Goal: Transaction & Acquisition: Purchase product/service

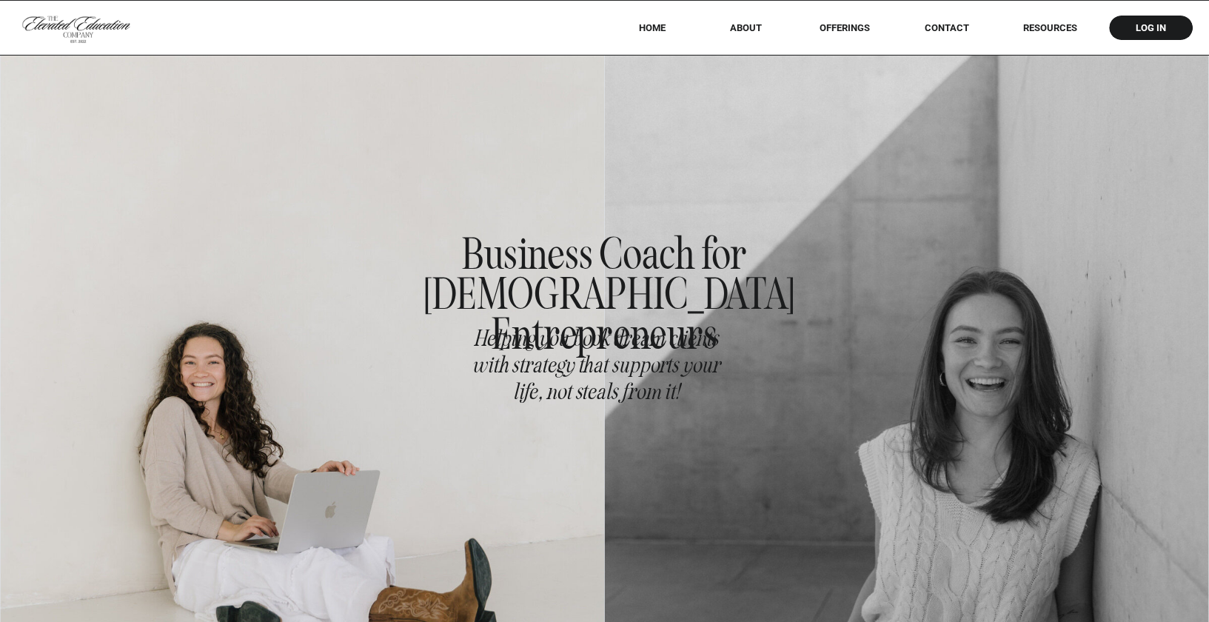
click at [843, 13] on div at bounding box center [604, 27] width 1209 height 55
click at [843, 19] on div at bounding box center [604, 27] width 1209 height 55
click at [843, 24] on nav "offerings" at bounding box center [845, 27] width 93 height 11
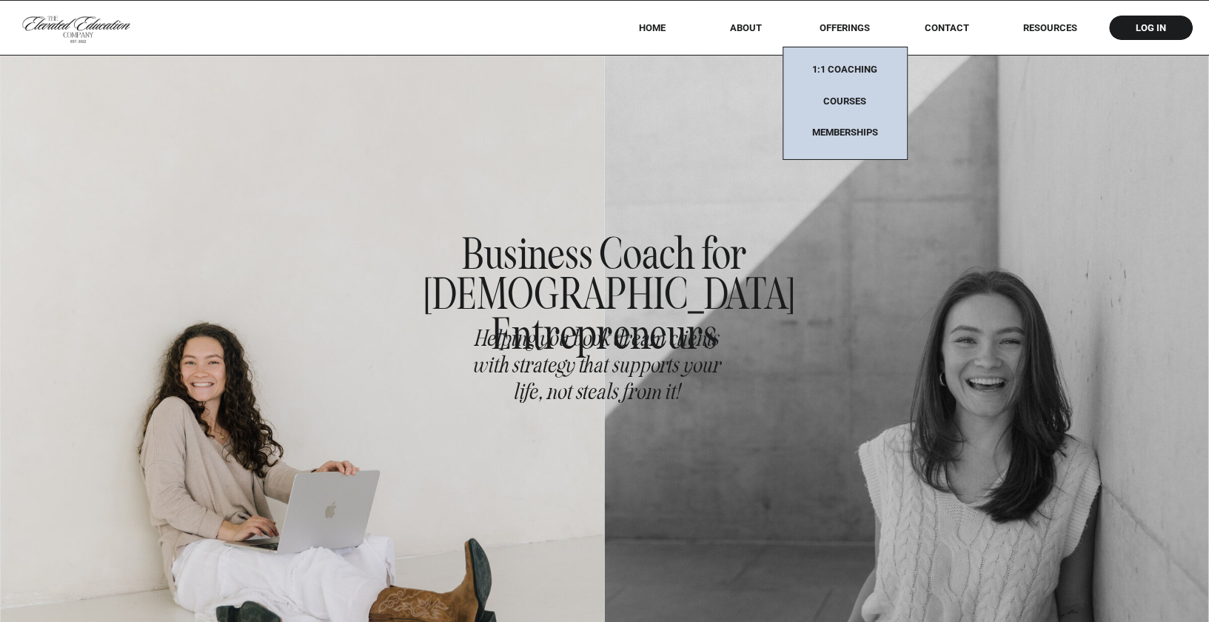
click at [838, 133] on nav "Memberships" at bounding box center [845, 133] width 93 height 13
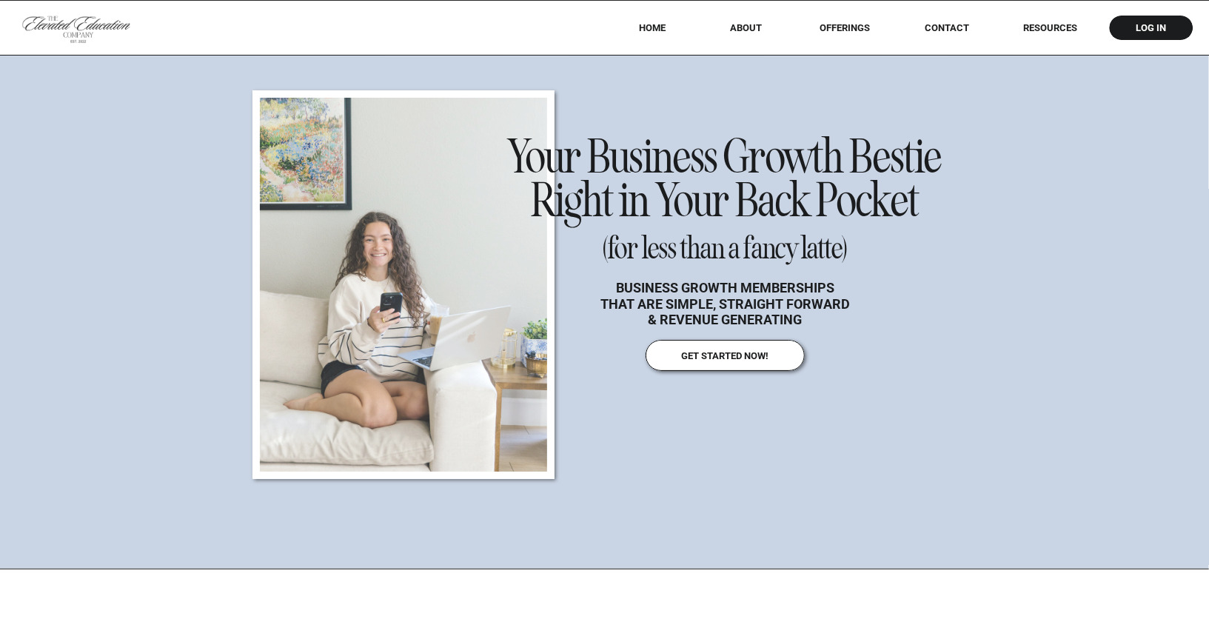
click at [839, 27] on nav "offerings" at bounding box center [845, 27] width 93 height 11
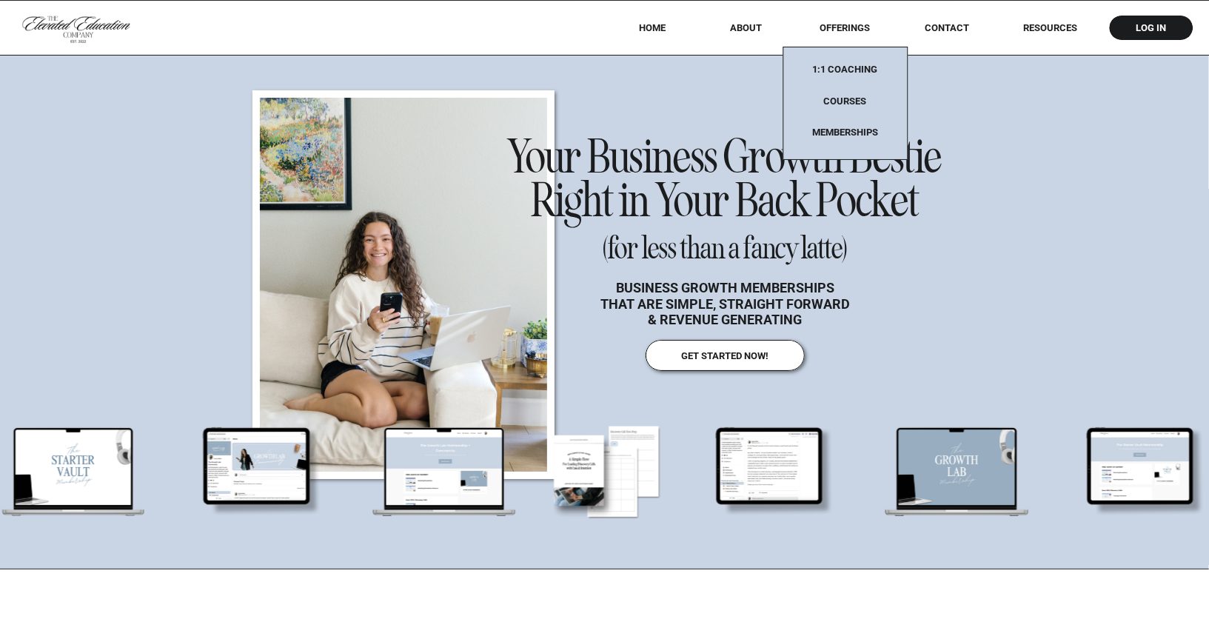
click at [849, 101] on nav "Courses" at bounding box center [845, 105] width 93 height 19
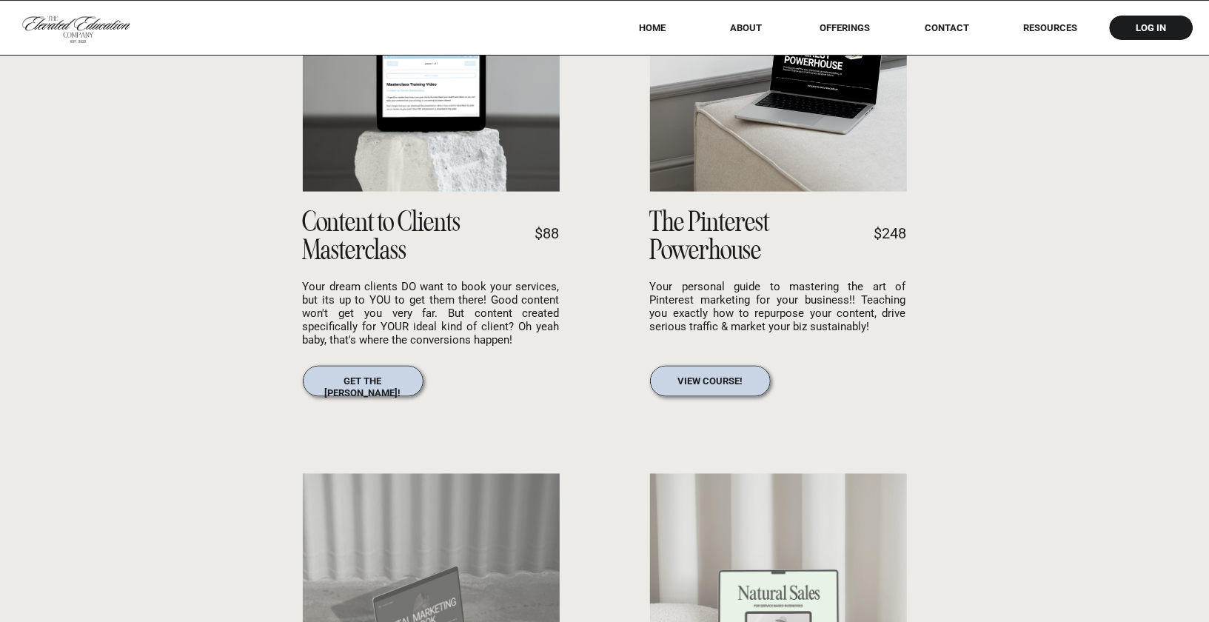
scroll to position [1349, 0]
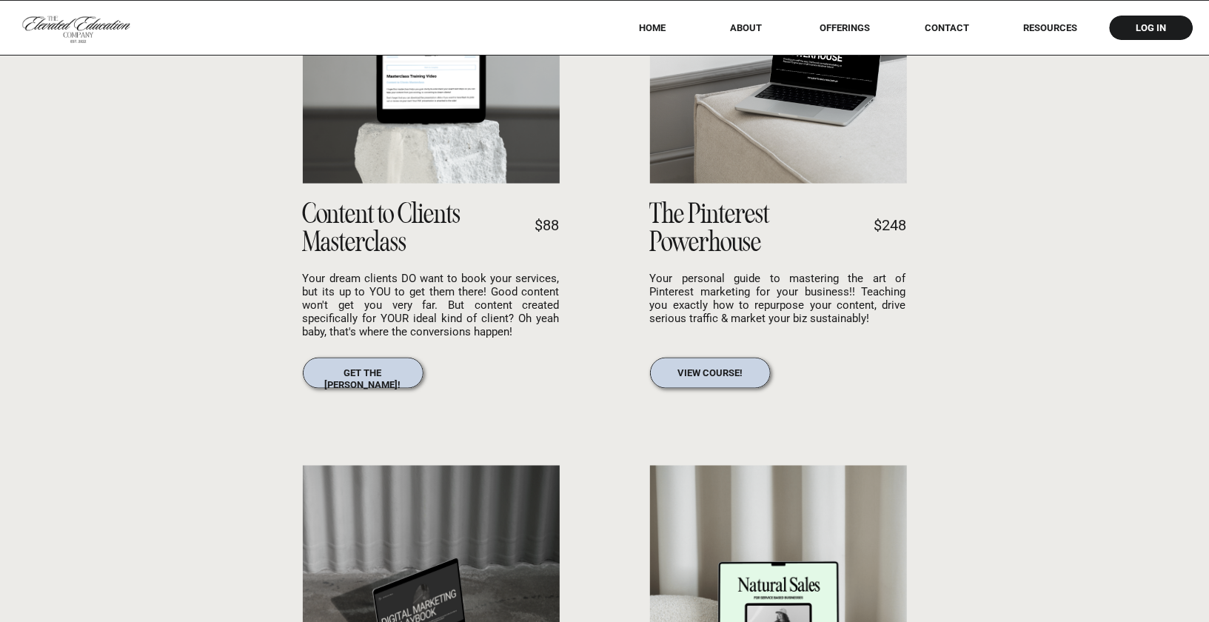
click at [698, 369] on nav "view course!" at bounding box center [710, 373] width 88 height 13
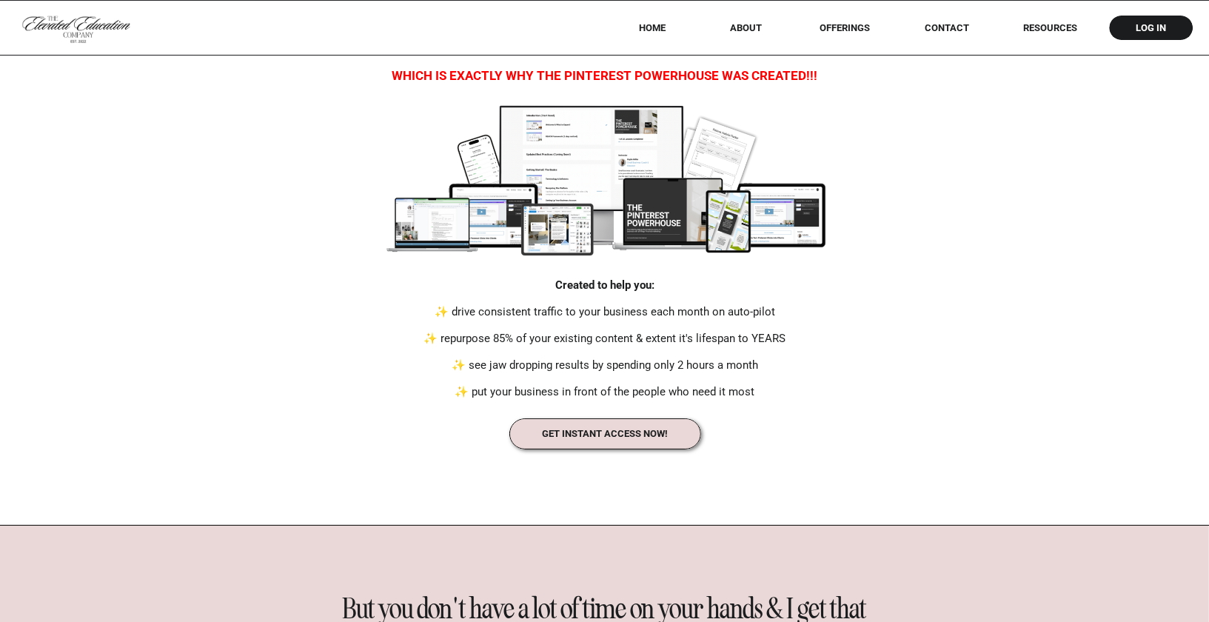
scroll to position [3644, 0]
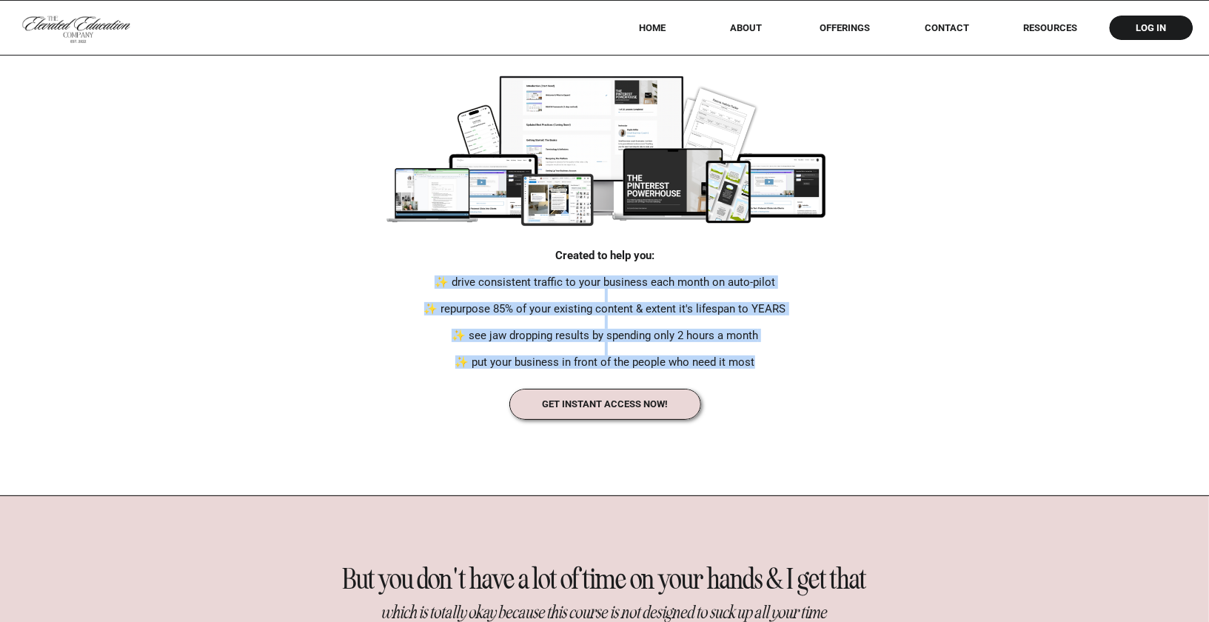
drag, startPoint x: 774, startPoint y: 367, endPoint x: 418, endPoint y: 275, distance: 366.9
click at [418, 275] on p "Created to help you: ✨ drive consistent traffic to your business each month on …" at bounding box center [605, 311] width 386 height 125
copy p "✨ drive consistent traffic to your business each month on auto-pilot ✨ repurpos…"
click at [676, 299] on p "Created to help you: ✨ drive consistent traffic to your business each month on …" at bounding box center [605, 311] width 386 height 125
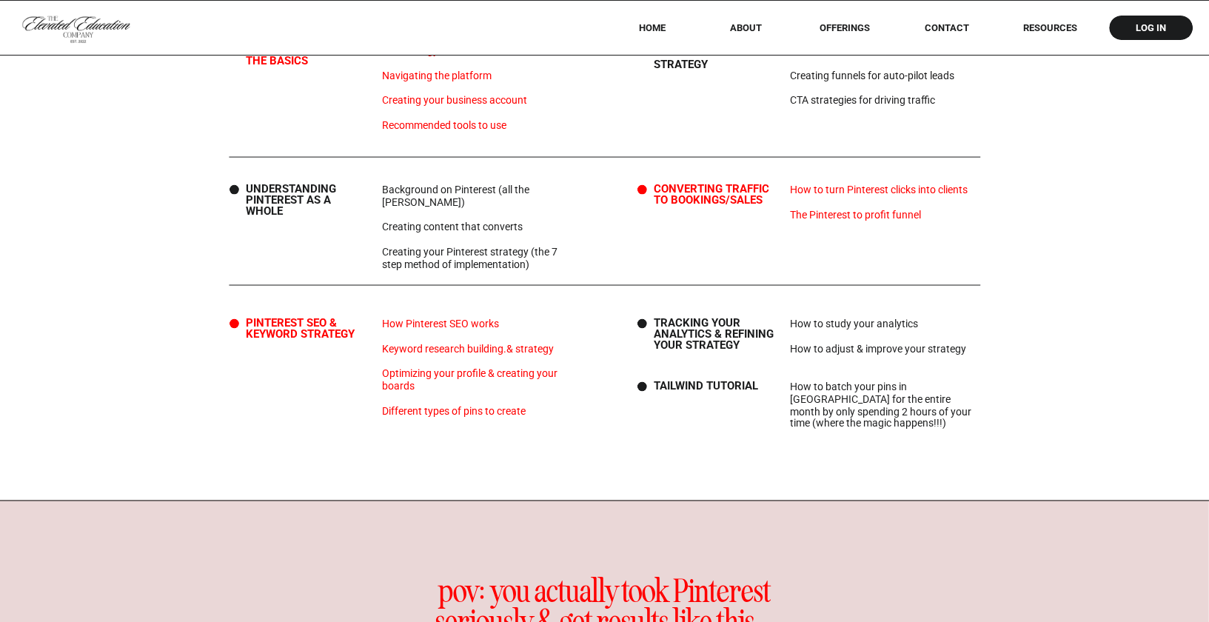
scroll to position [5033, 0]
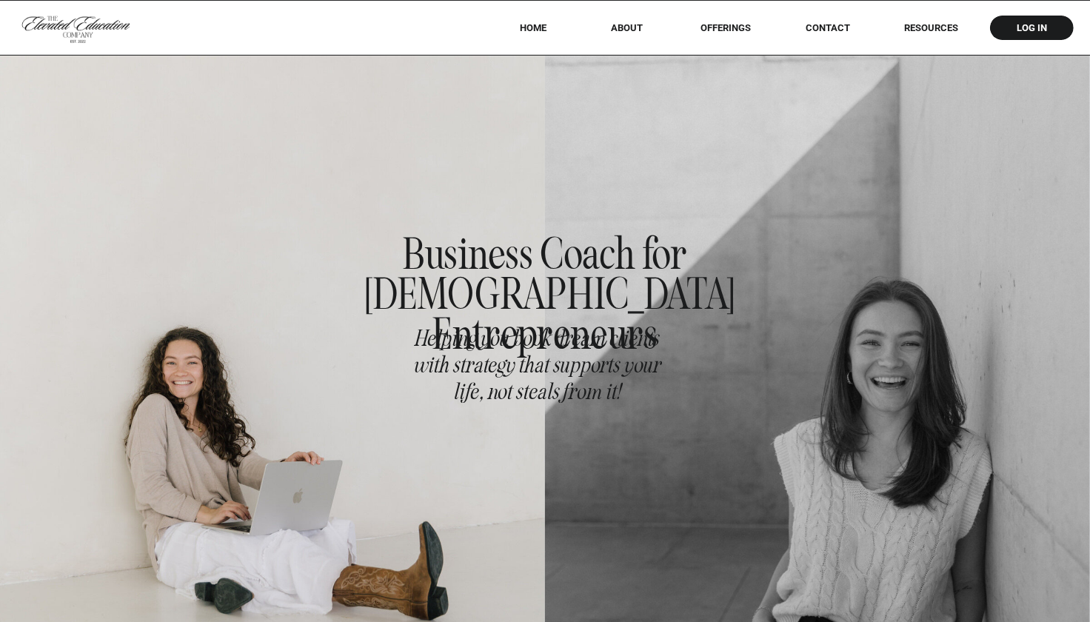
click at [726, 24] on nav "offerings" at bounding box center [726, 27] width 93 height 11
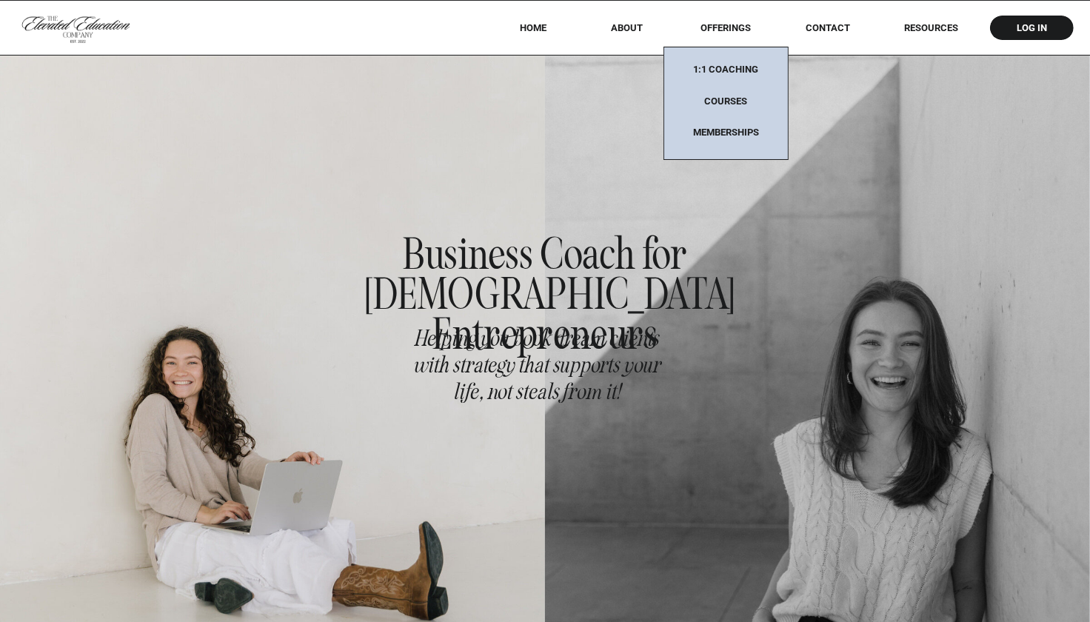
click at [726, 133] on nav "Memberships" at bounding box center [726, 133] width 93 height 13
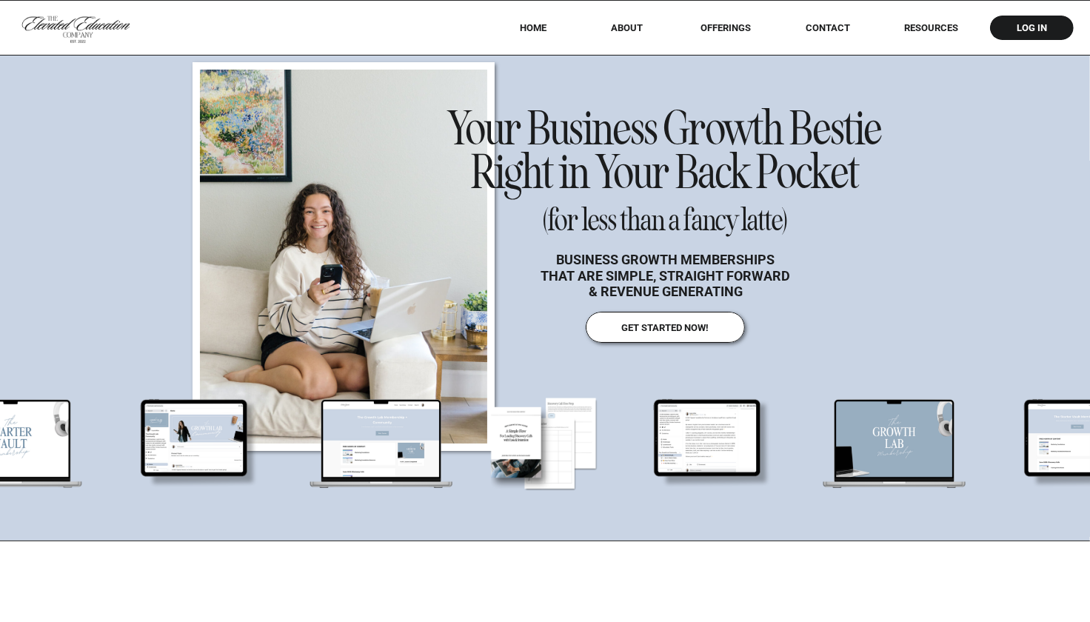
scroll to position [33, 0]
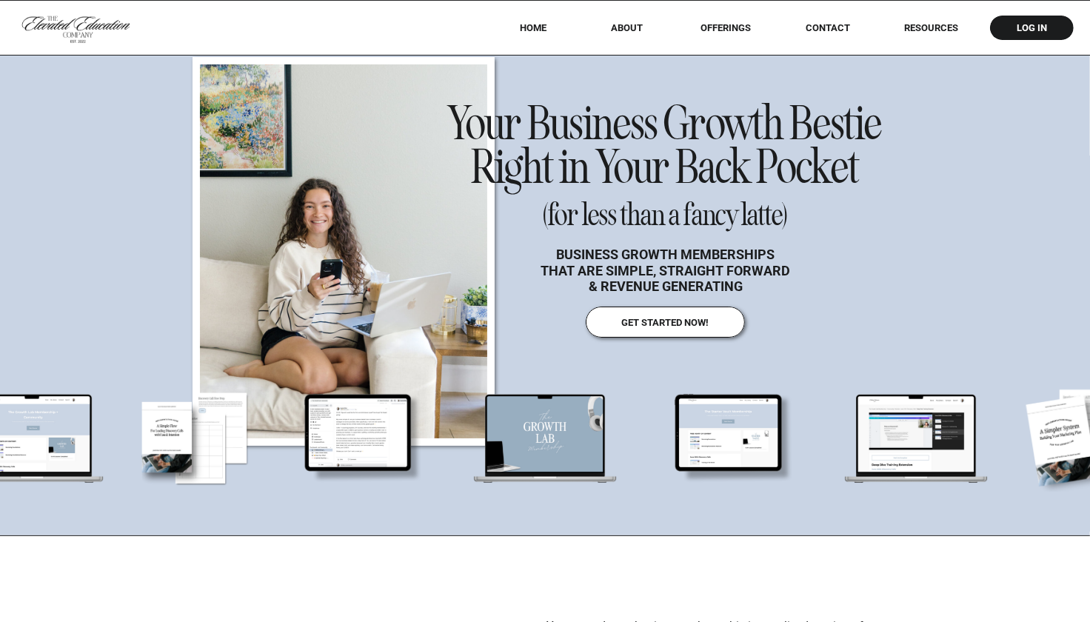
click at [655, 317] on nav "get started now!" at bounding box center [665, 322] width 121 height 10
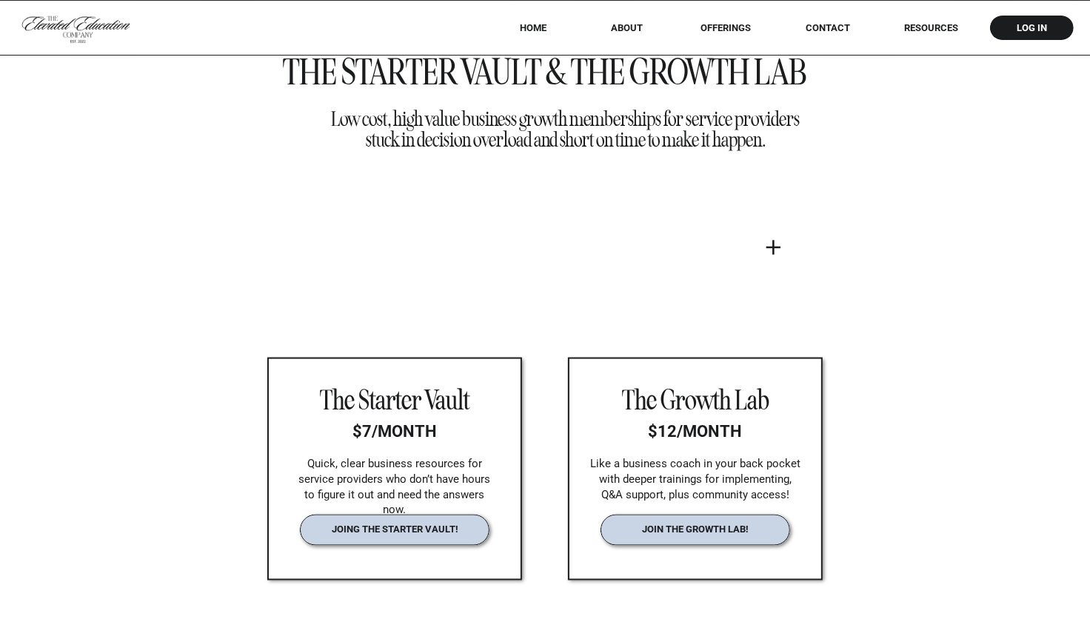
scroll to position [1948, 0]
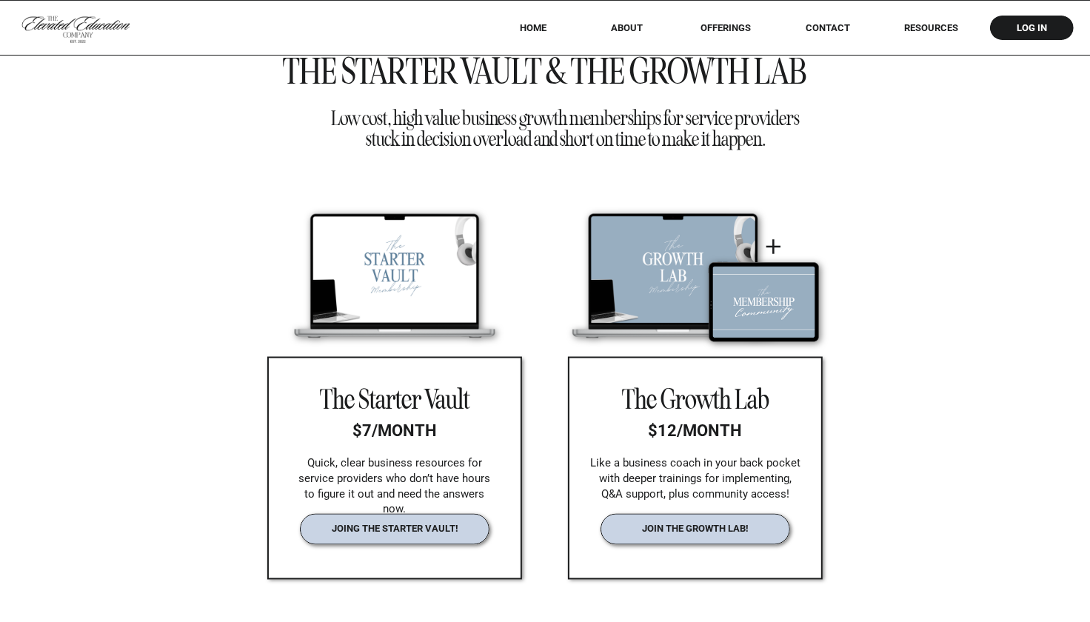
click at [723, 25] on nav "offerings" at bounding box center [726, 27] width 93 height 11
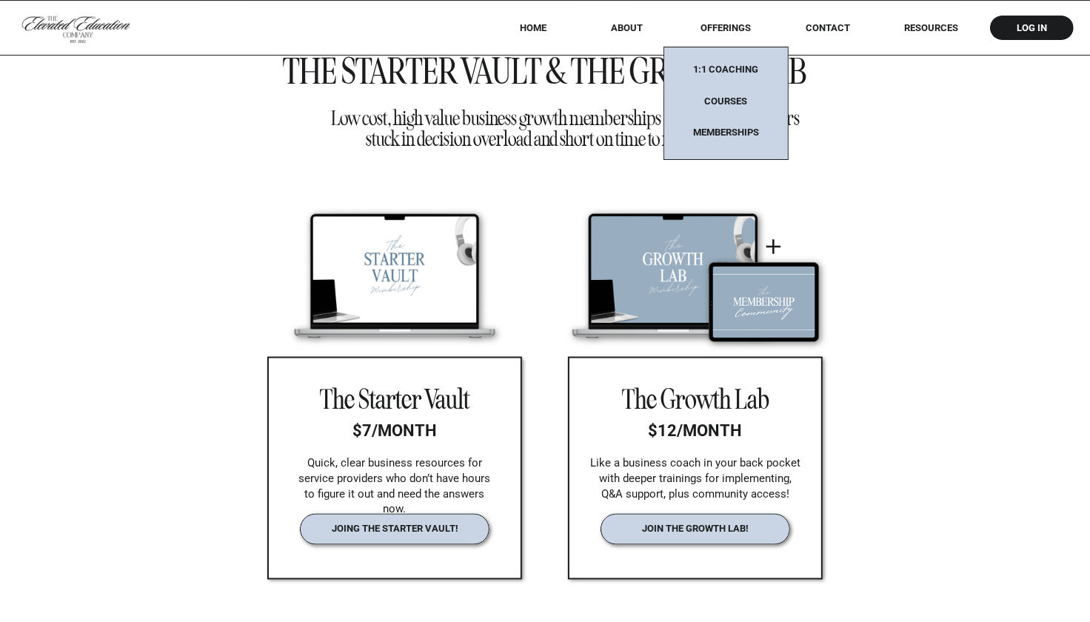
click at [723, 104] on nav "Courses" at bounding box center [726, 105] width 93 height 19
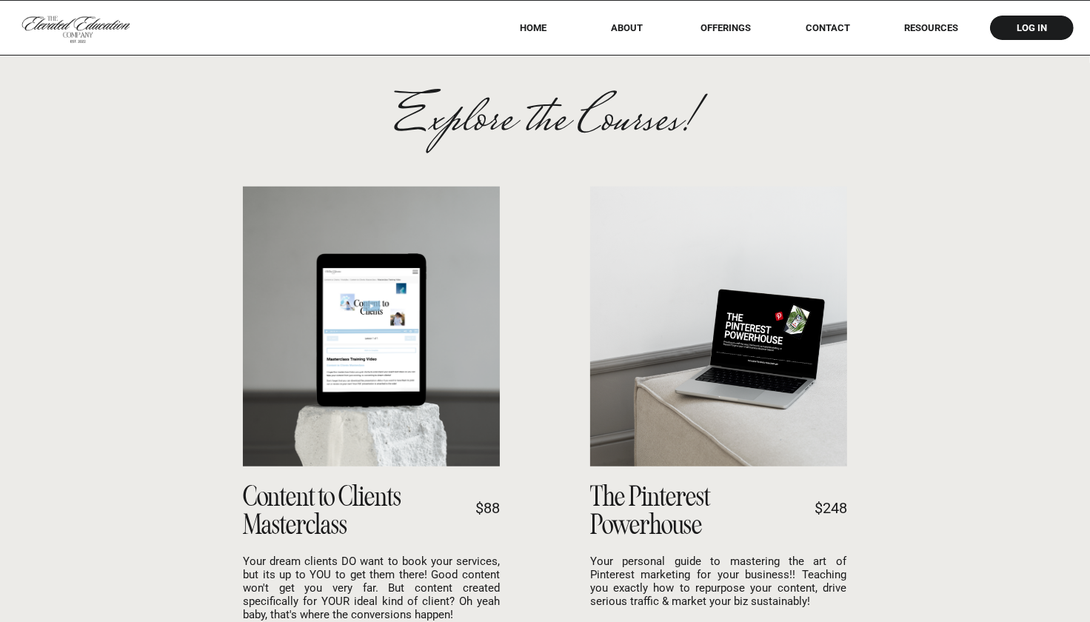
scroll to position [1074, 0]
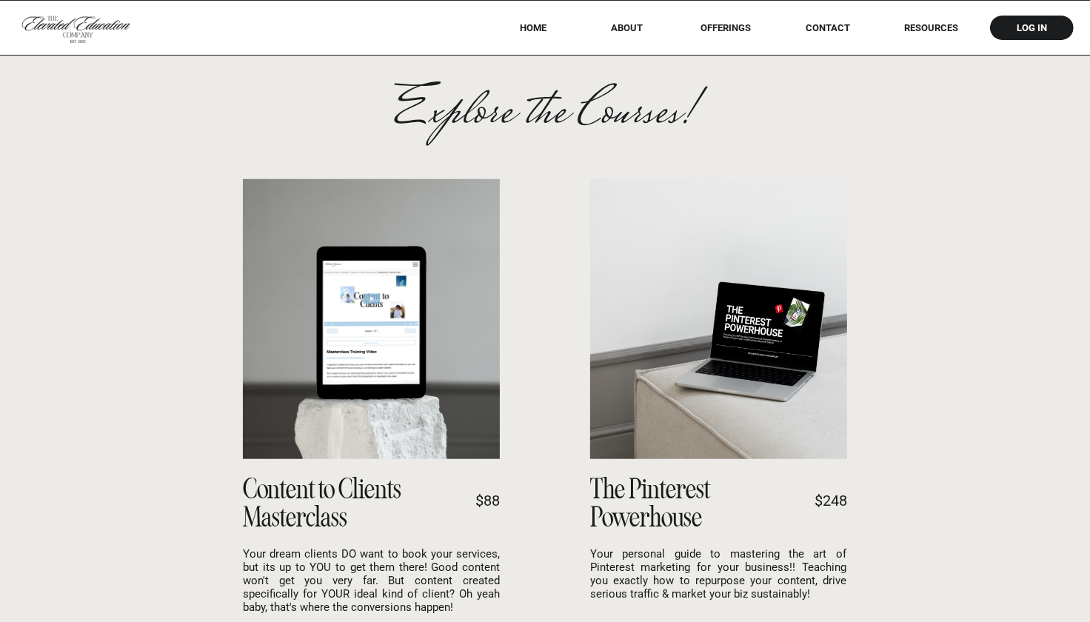
click at [696, 358] on div at bounding box center [718, 319] width 257 height 280
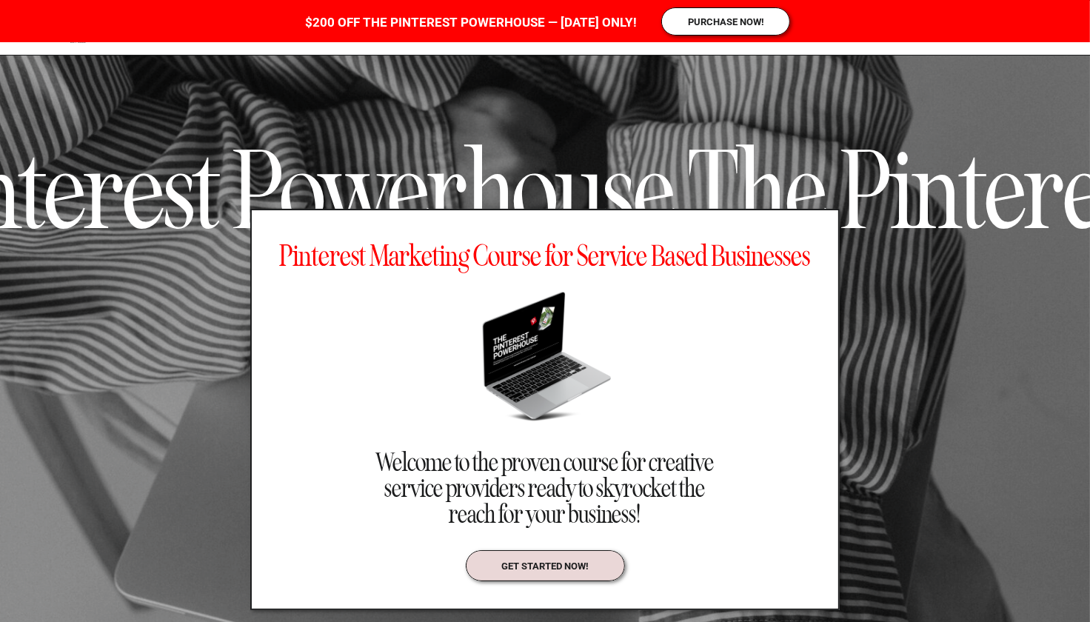
click at [718, 10] on div at bounding box center [725, 21] width 129 height 28
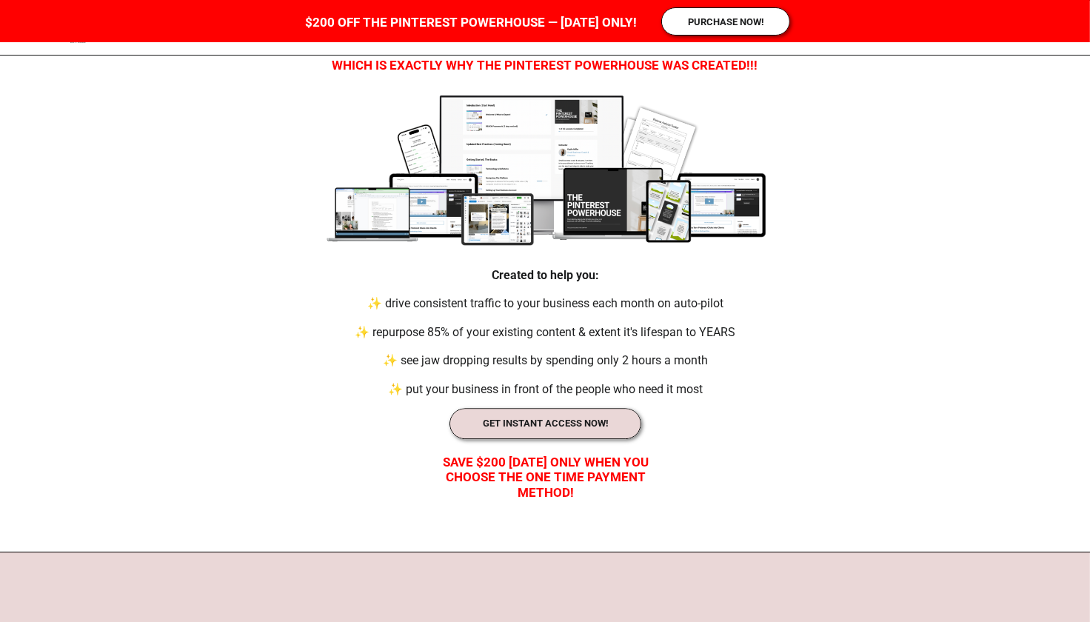
scroll to position [3669, 0]
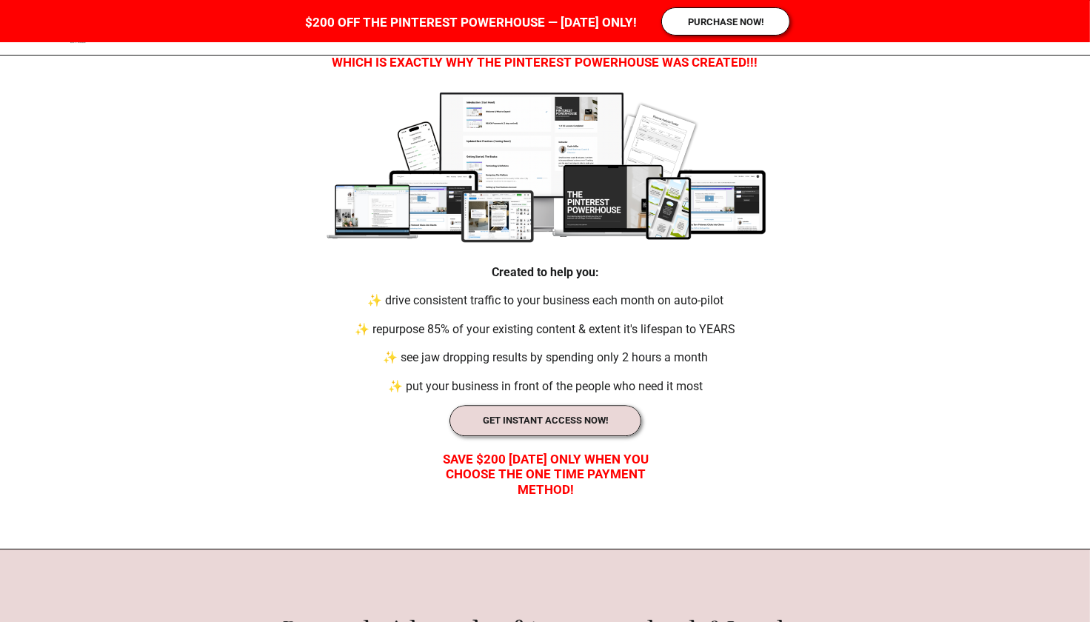
click at [557, 419] on nav "GET INSTANT ACCESS NOW!" at bounding box center [545, 422] width 157 height 14
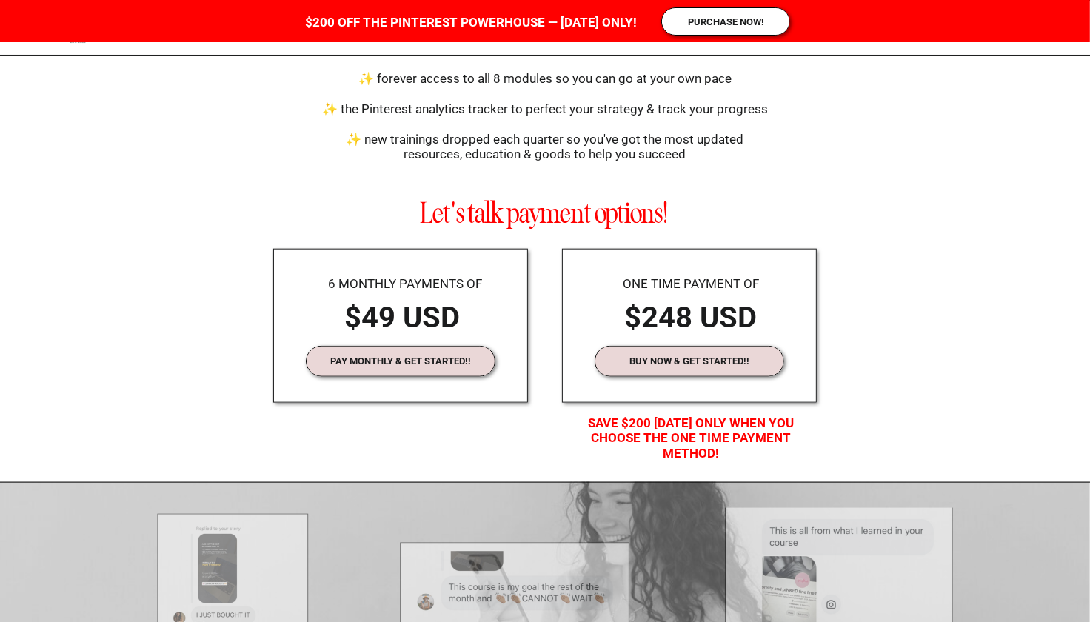
scroll to position [6317, 0]
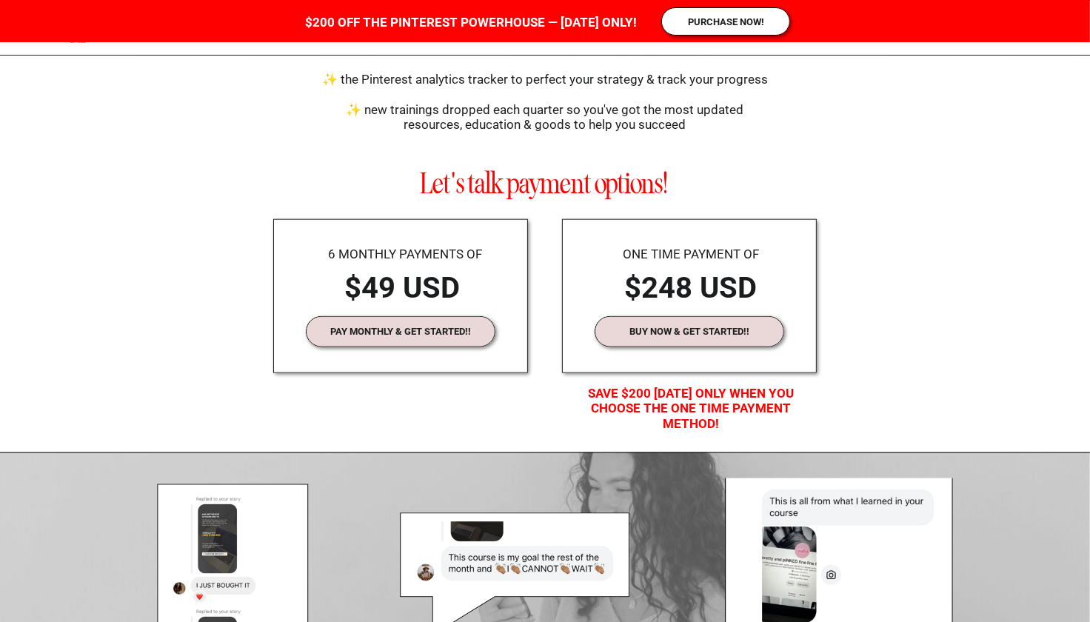
click at [650, 324] on div at bounding box center [690, 331] width 190 height 31
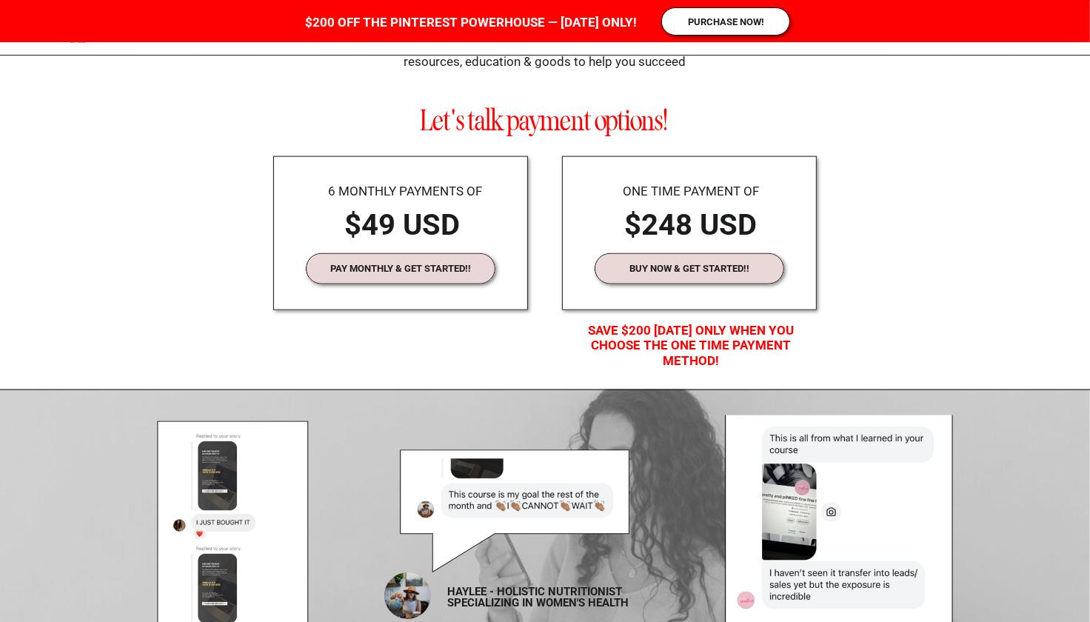
scroll to position [6384, 0]
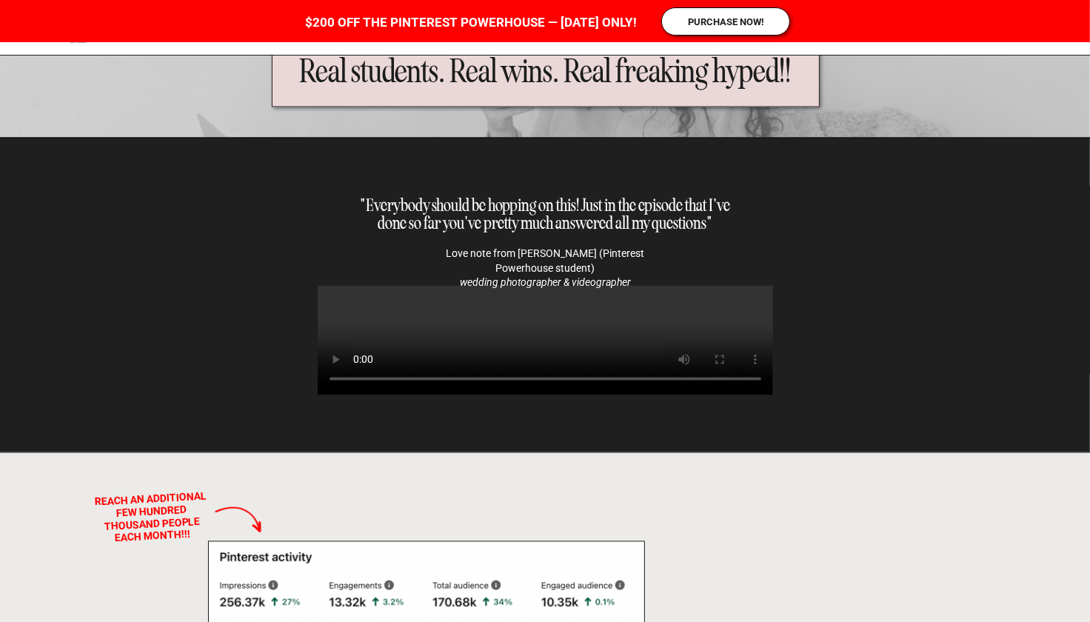
scroll to position [7246, 0]
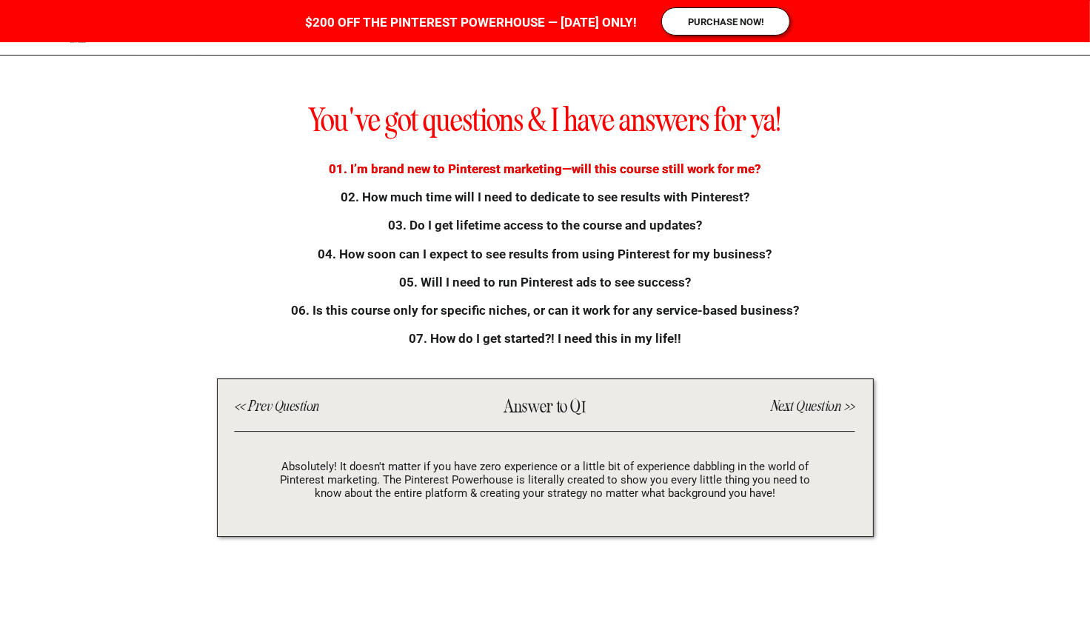
scroll to position [8828, 0]
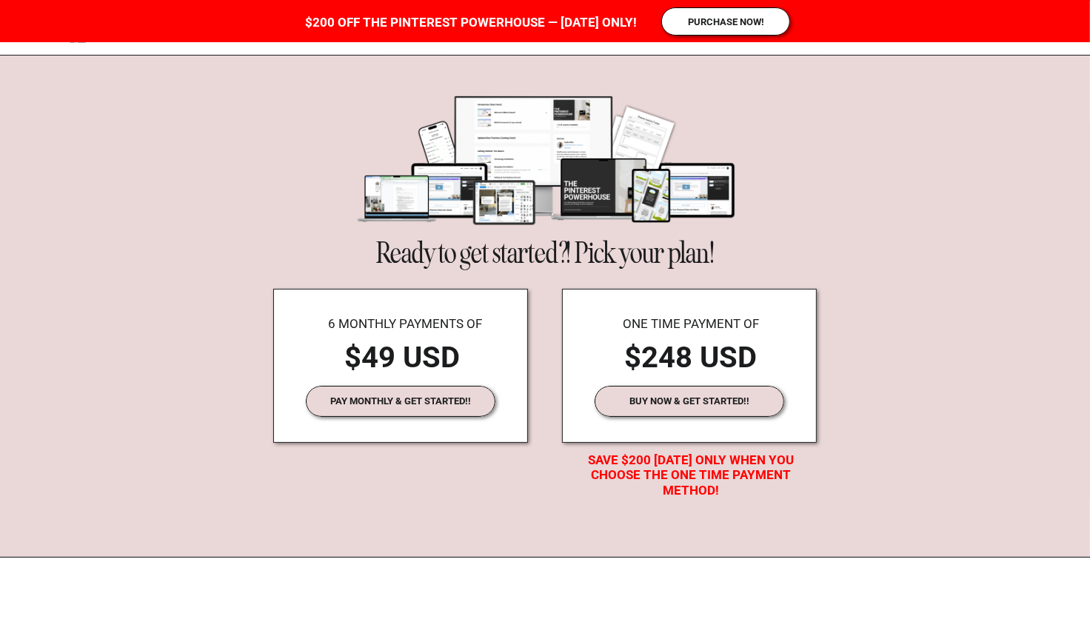
scroll to position [9874, 0]
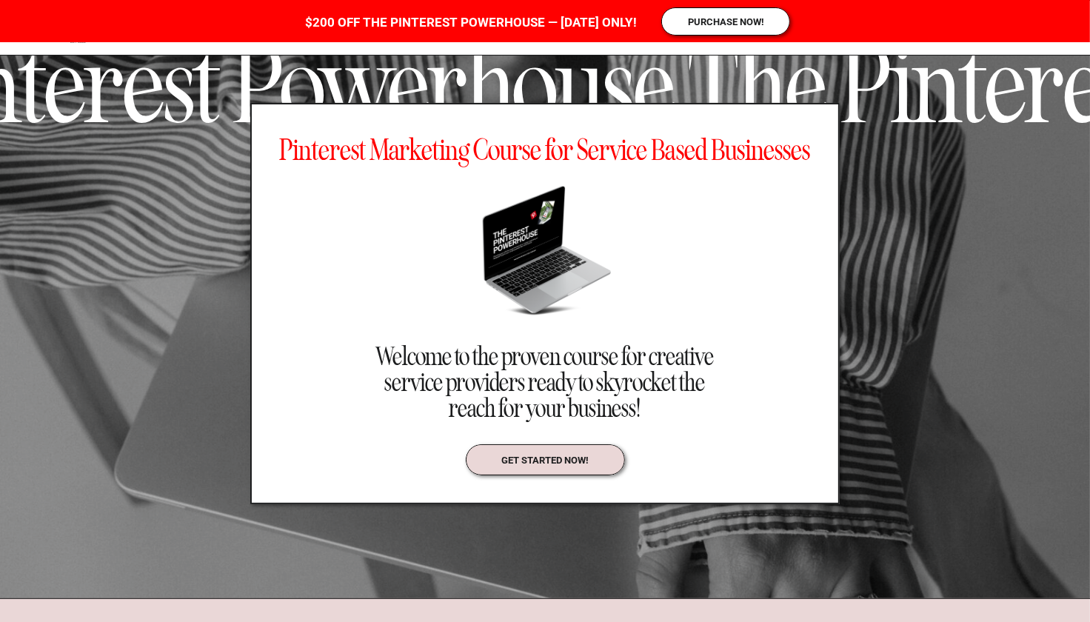
scroll to position [146, 0]
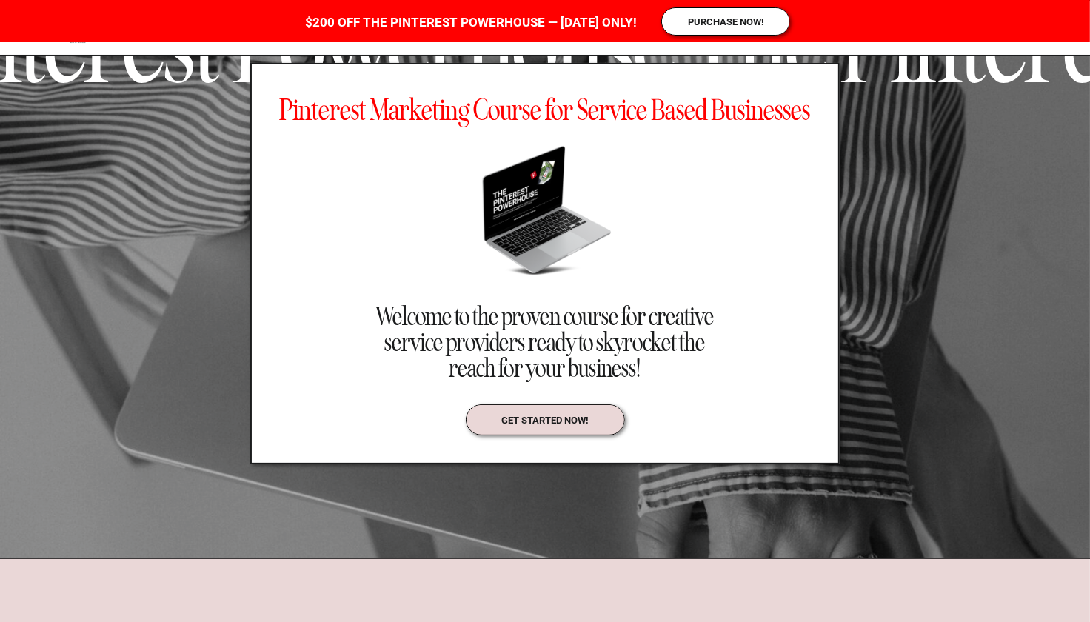
click at [578, 421] on nav "get started now!" at bounding box center [545, 420] width 121 height 10
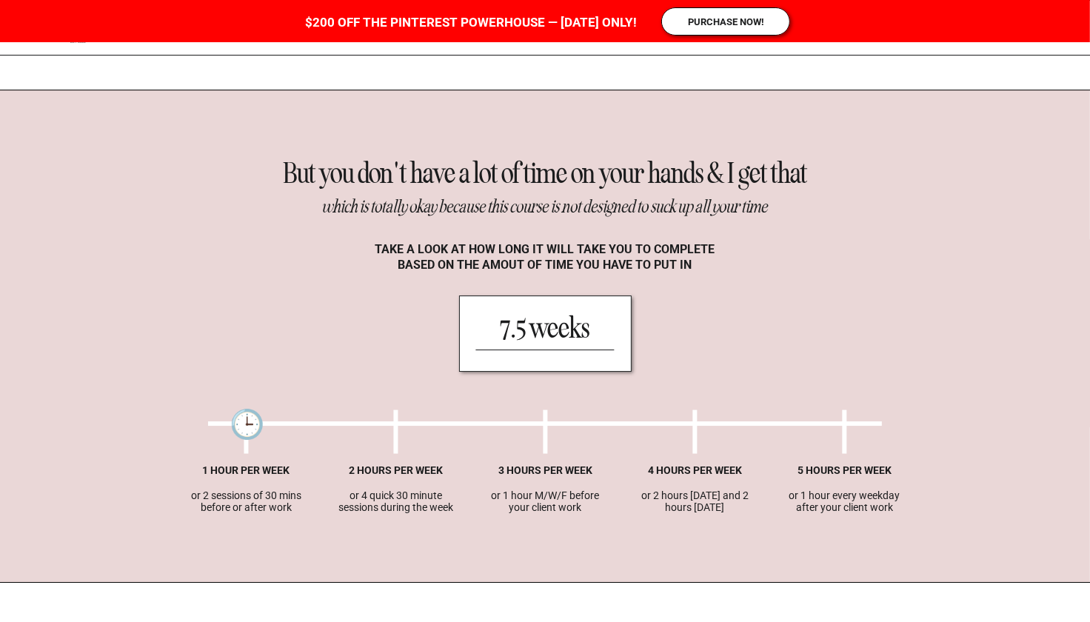
scroll to position [4161, 0]
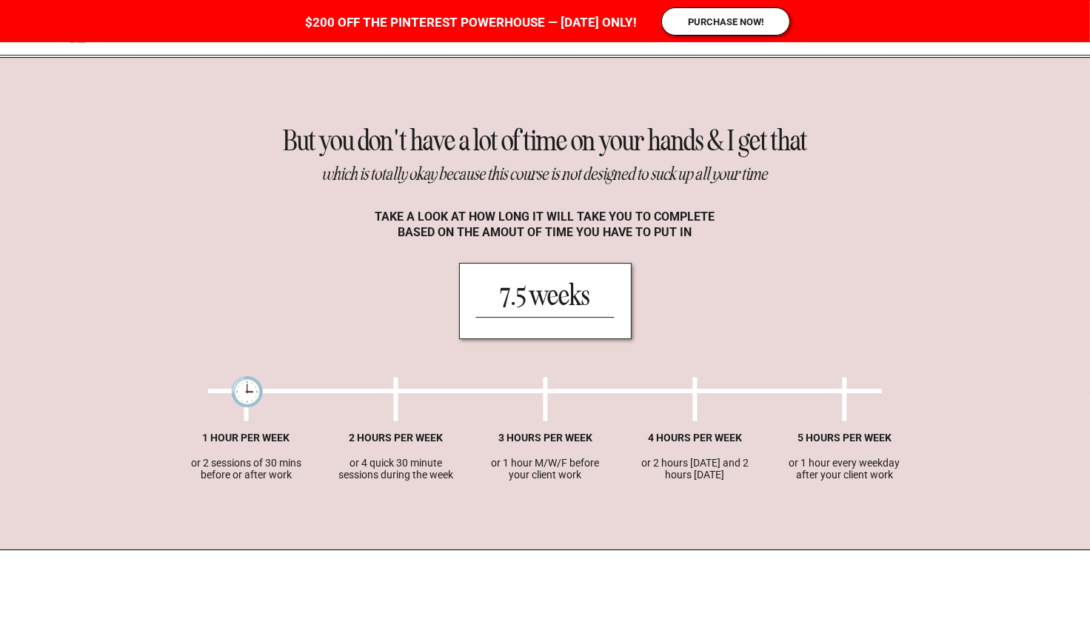
click at [398, 397] on div at bounding box center [395, 390] width 39 height 37
click at [554, 391] on div at bounding box center [545, 390] width 39 height 37
click at [688, 393] on div at bounding box center [694, 390] width 39 height 37
click at [843, 392] on div at bounding box center [844, 390] width 39 height 37
click at [397, 389] on div at bounding box center [395, 390] width 39 height 37
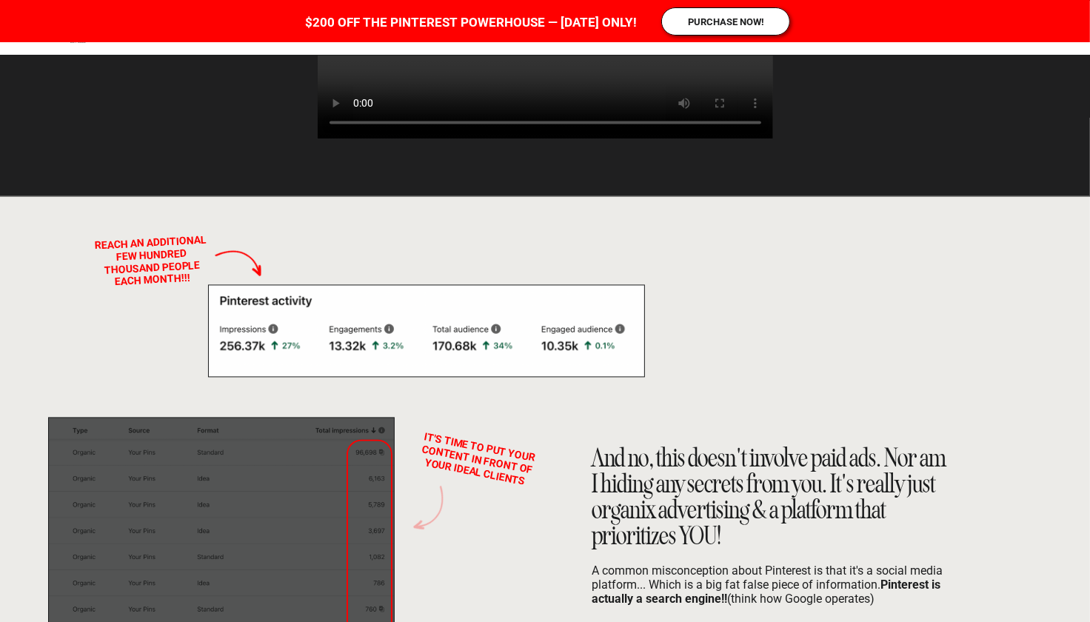
scroll to position [7488, 0]
